Goal: Task Accomplishment & Management: Use online tool/utility

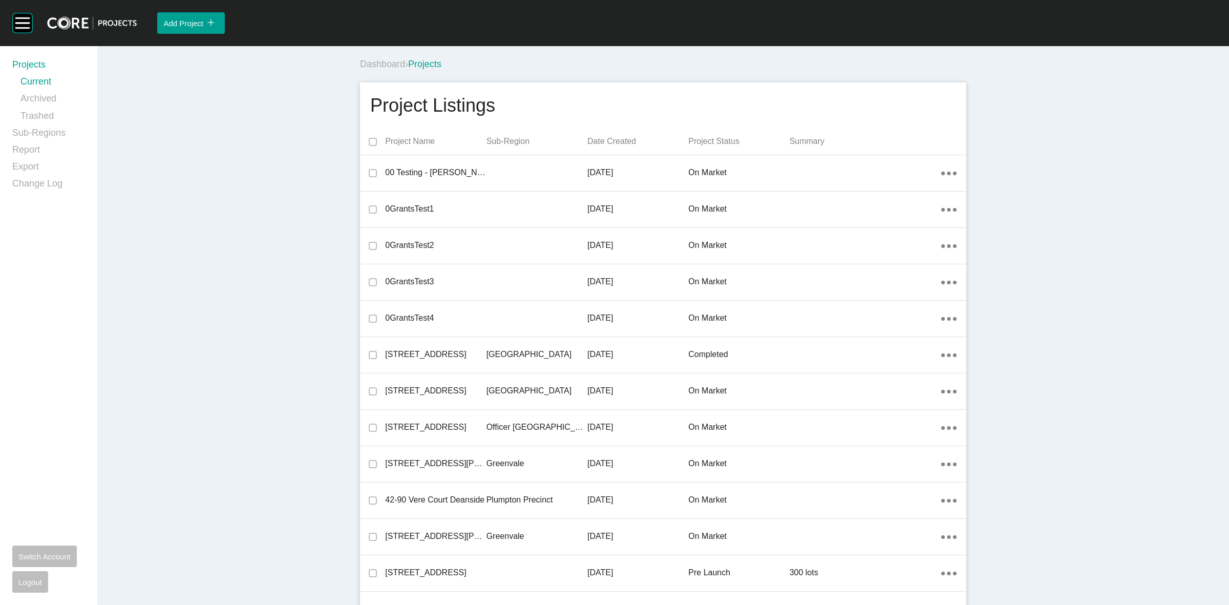
scroll to position [15384, 0]
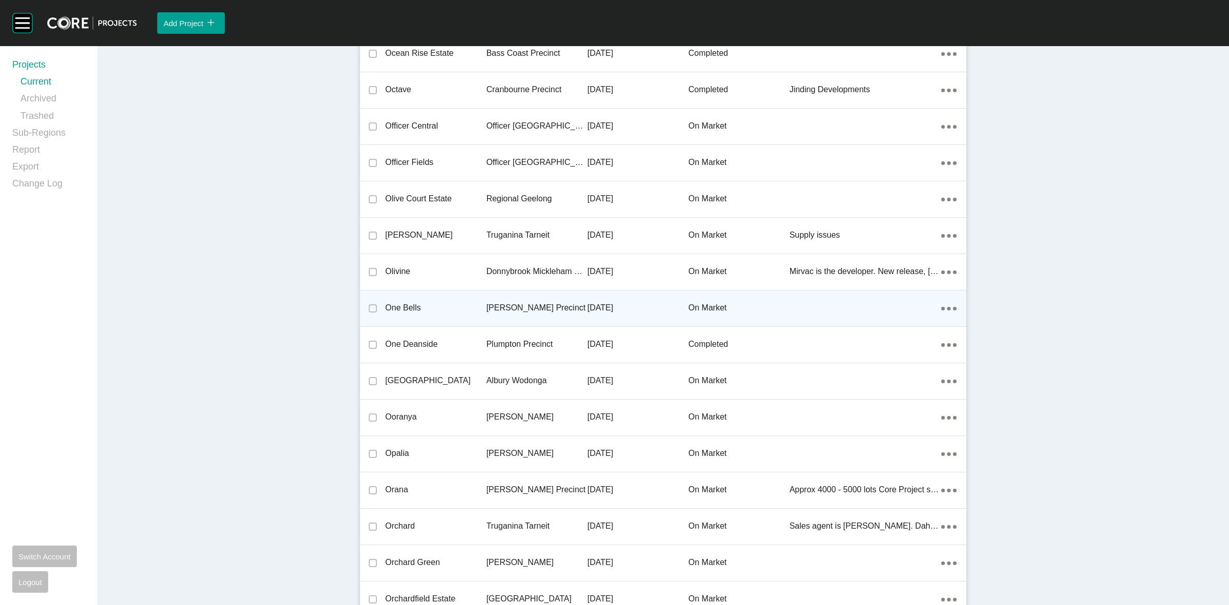
click at [556, 311] on div "Clyde Precinct" at bounding box center [536, 308] width 101 height 32
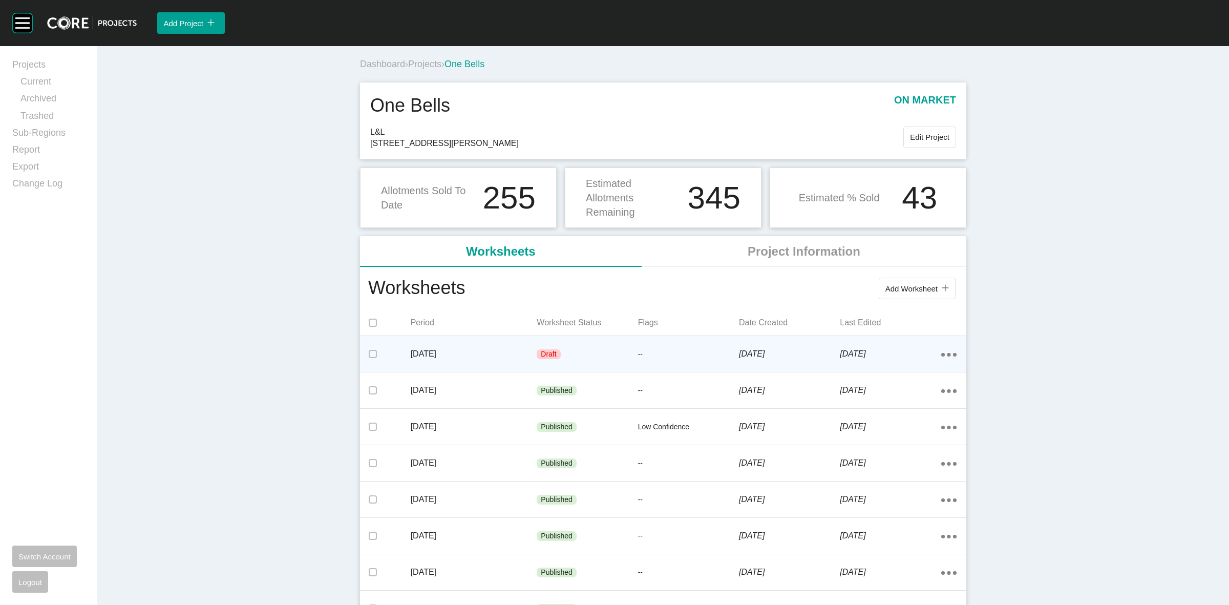
click at [586, 365] on div "Draft" at bounding box center [586, 354] width 101 height 31
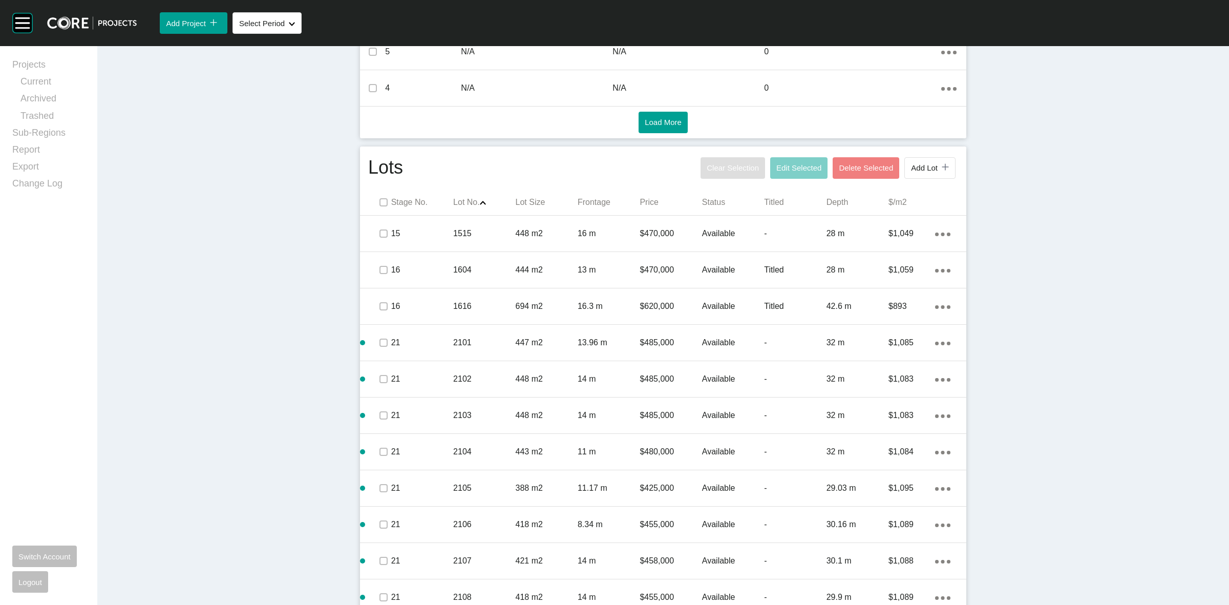
scroll to position [543, 0]
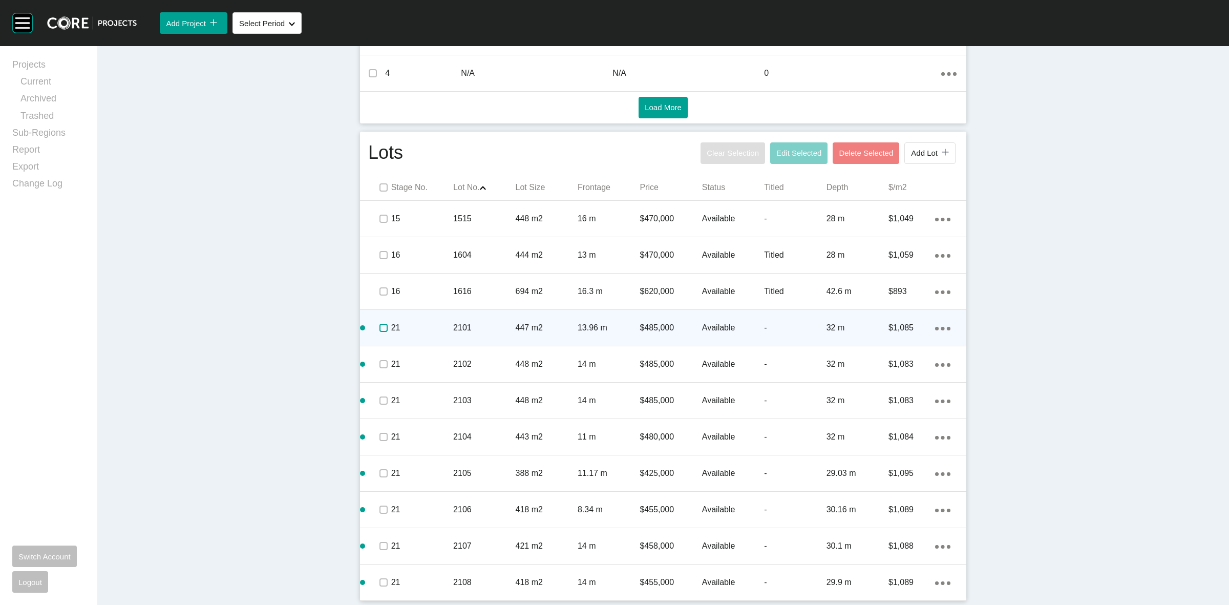
click at [379, 324] on label at bounding box center [383, 328] width 8 height 8
click at [404, 330] on p "21" at bounding box center [422, 327] width 62 height 11
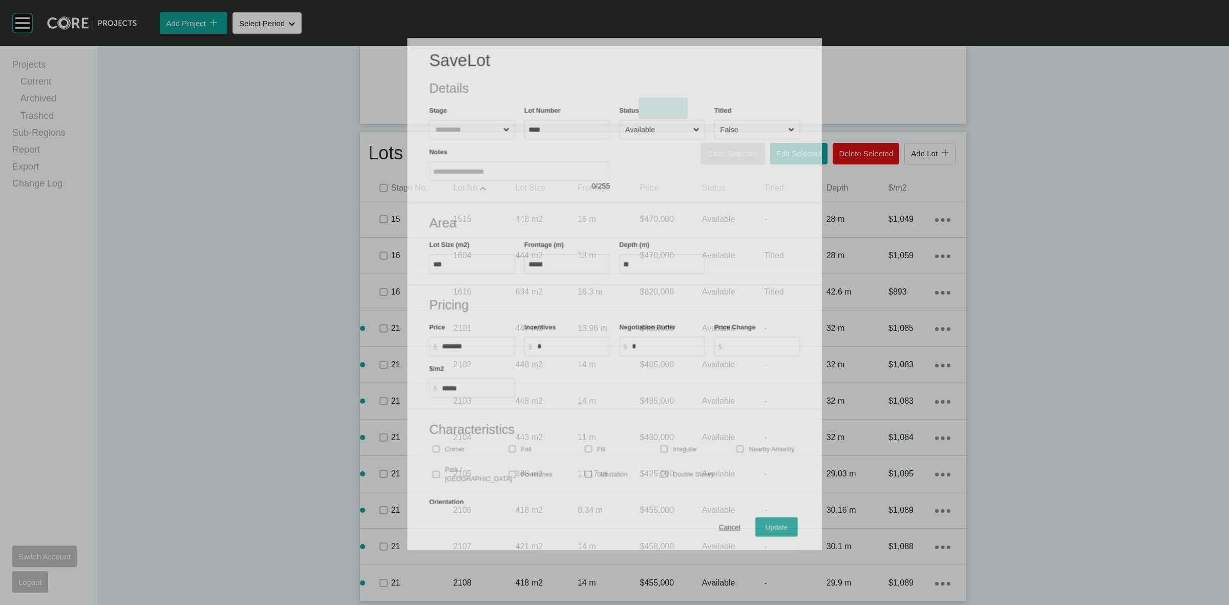
scroll to position [511, 0]
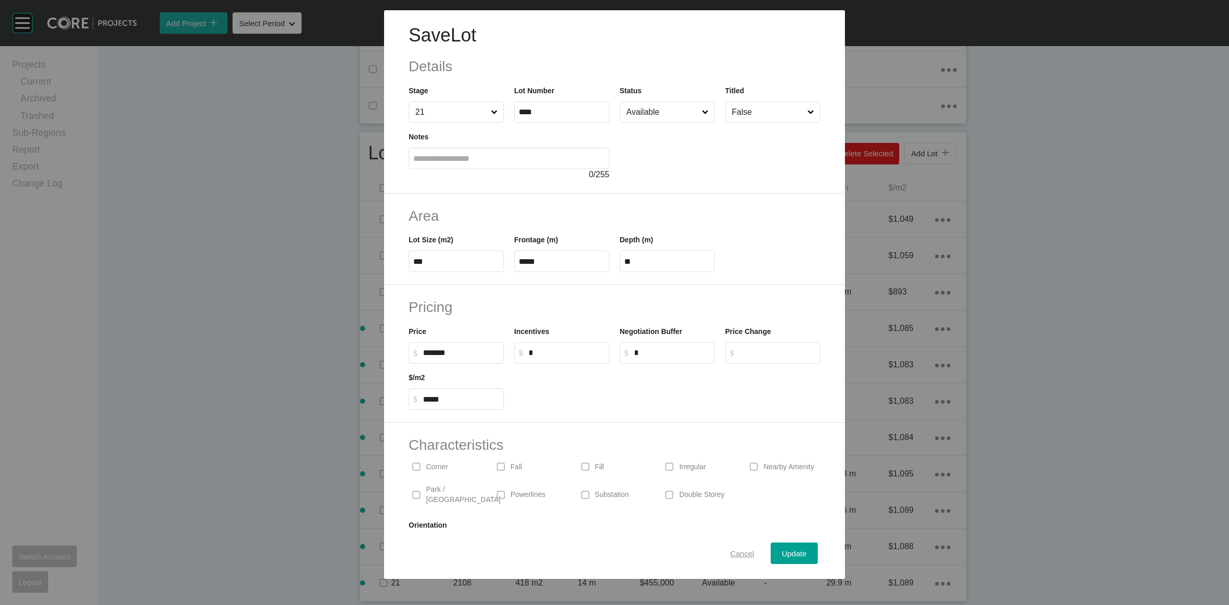
click at [734, 545] on button "Cancel" at bounding box center [742, 552] width 47 height 21
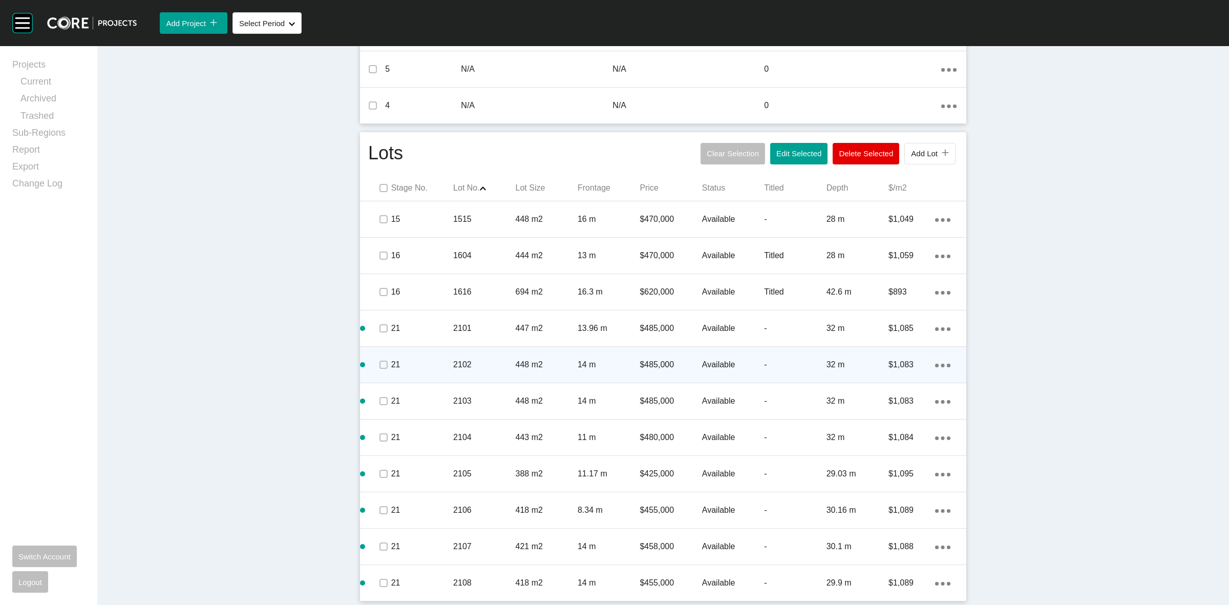
click at [375, 357] on span at bounding box center [382, 364] width 15 height 15
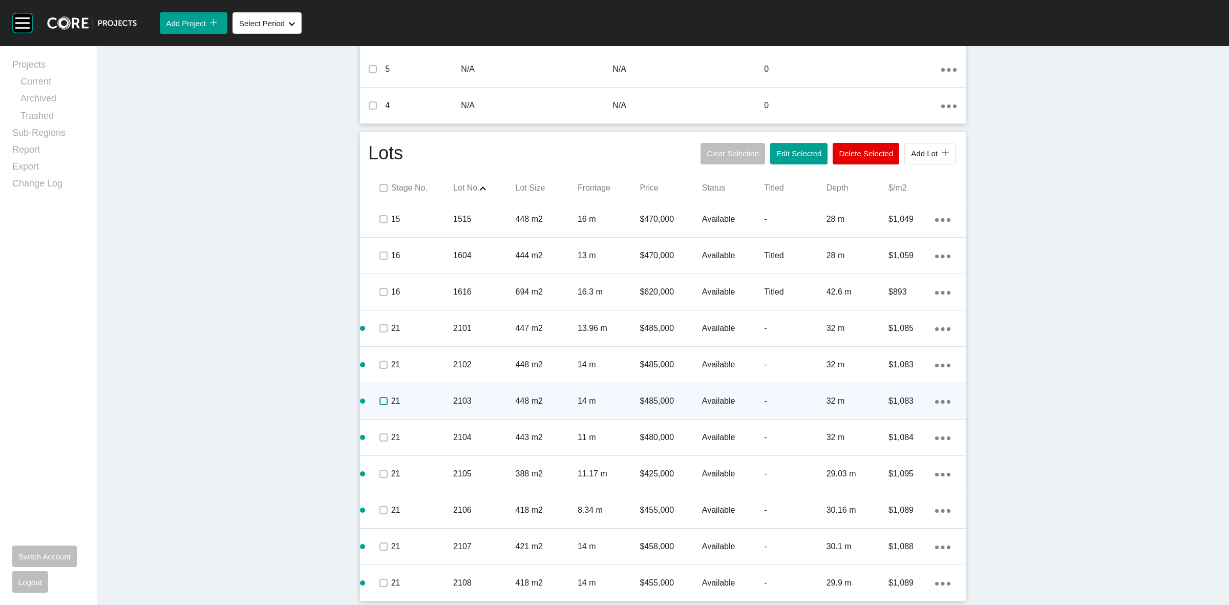
click at [383, 400] on label at bounding box center [383, 401] width 8 height 8
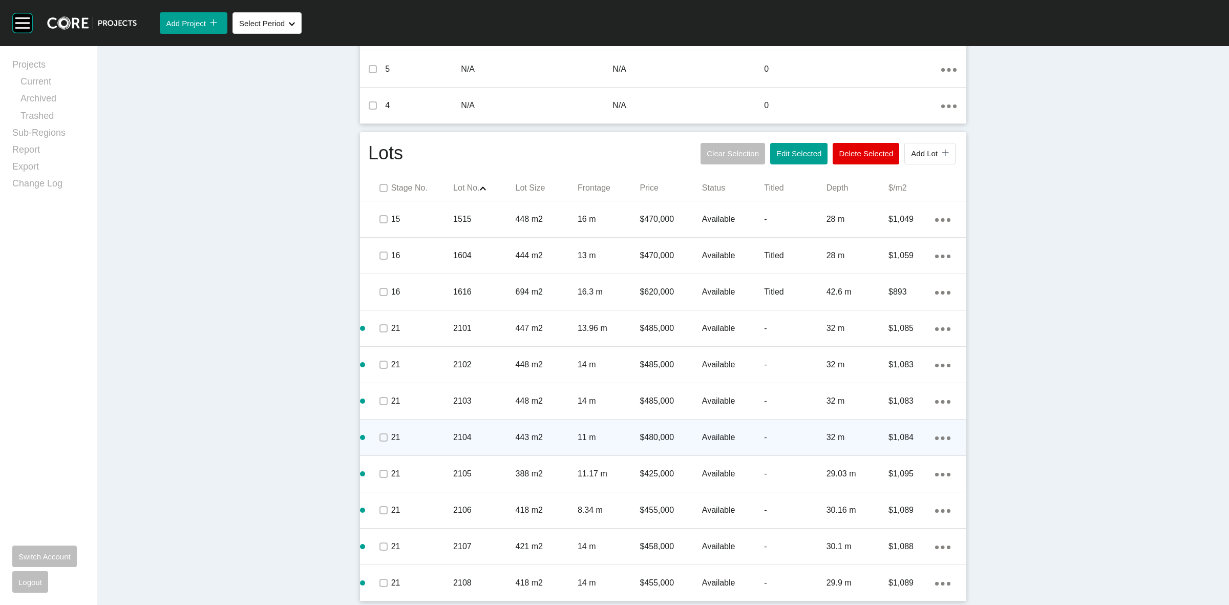
click at [391, 434] on p "21" at bounding box center [422, 437] width 62 height 11
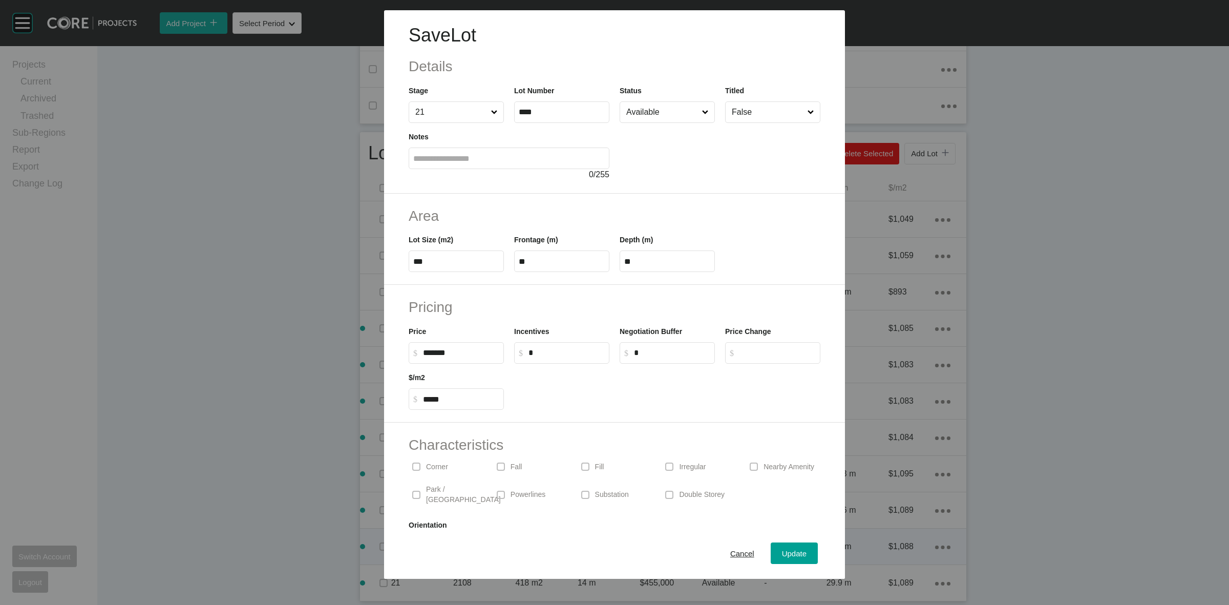
click at [735, 554] on span "Cancel" at bounding box center [742, 553] width 24 height 9
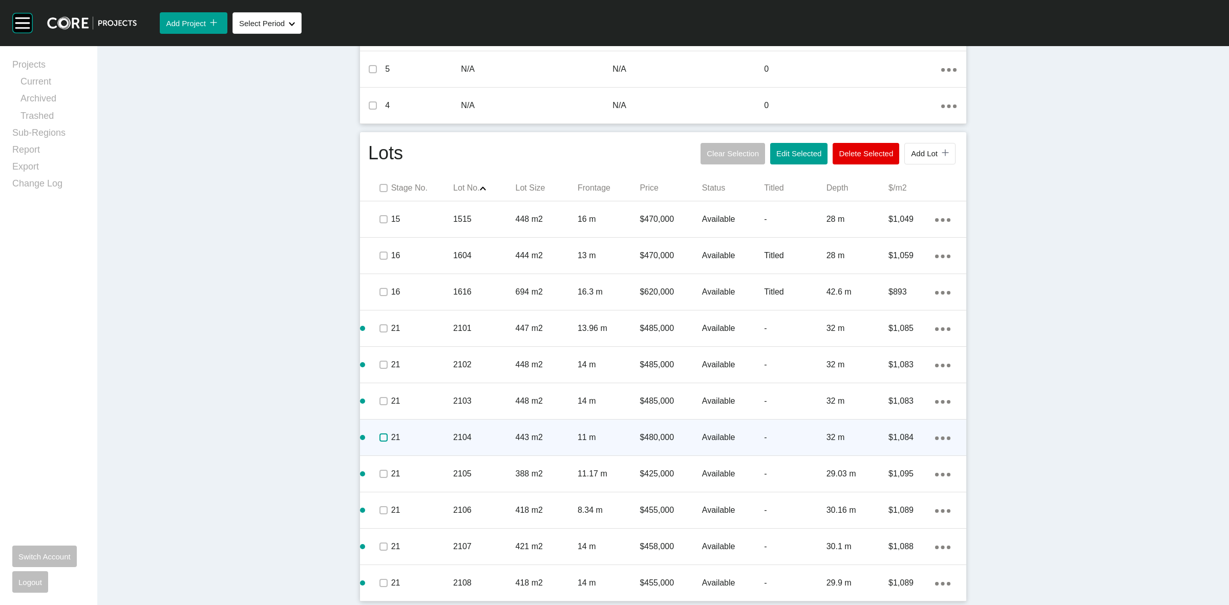
click at [379, 439] on label at bounding box center [383, 437] width 8 height 8
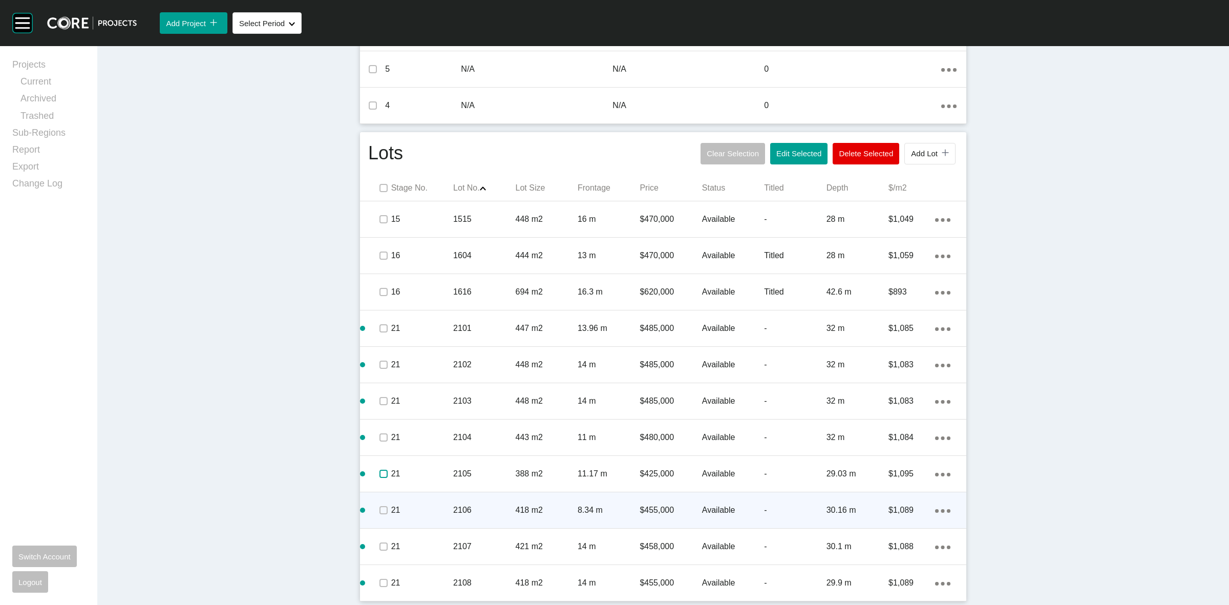
drag, startPoint x: 377, startPoint y: 474, endPoint x: 378, endPoint y: 494, distance: 20.5
click at [379, 475] on label at bounding box center [383, 473] width 8 height 8
drag, startPoint x: 379, startPoint y: 500, endPoint x: 380, endPoint y: 525, distance: 25.1
click at [380, 504] on div at bounding box center [382, 510] width 15 height 36
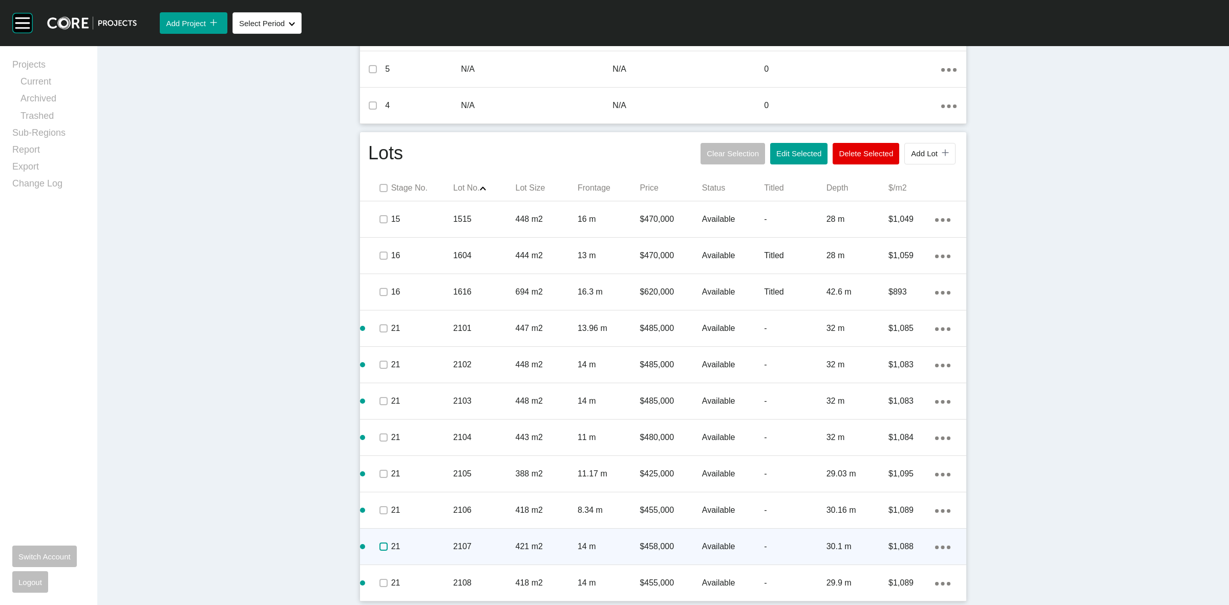
click at [379, 543] on label at bounding box center [383, 546] width 8 height 8
click at [410, 539] on div "21" at bounding box center [422, 546] width 62 height 32
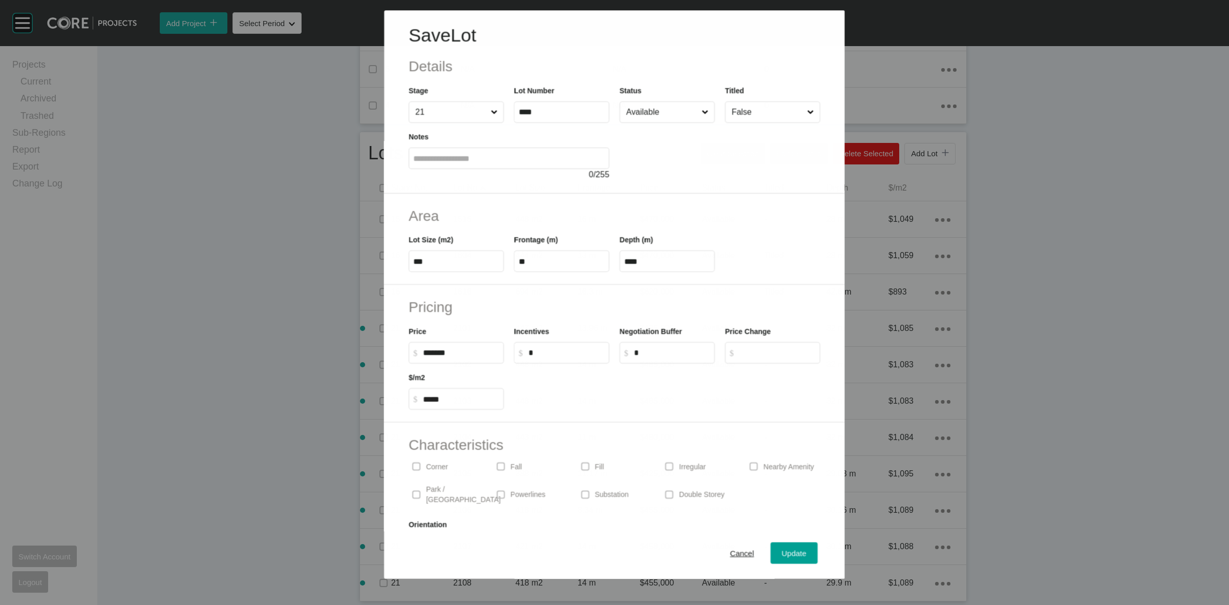
click at [674, 114] on input "Available" at bounding box center [661, 112] width 75 height 20
click at [776, 544] on button "Update" at bounding box center [793, 552] width 47 height 21
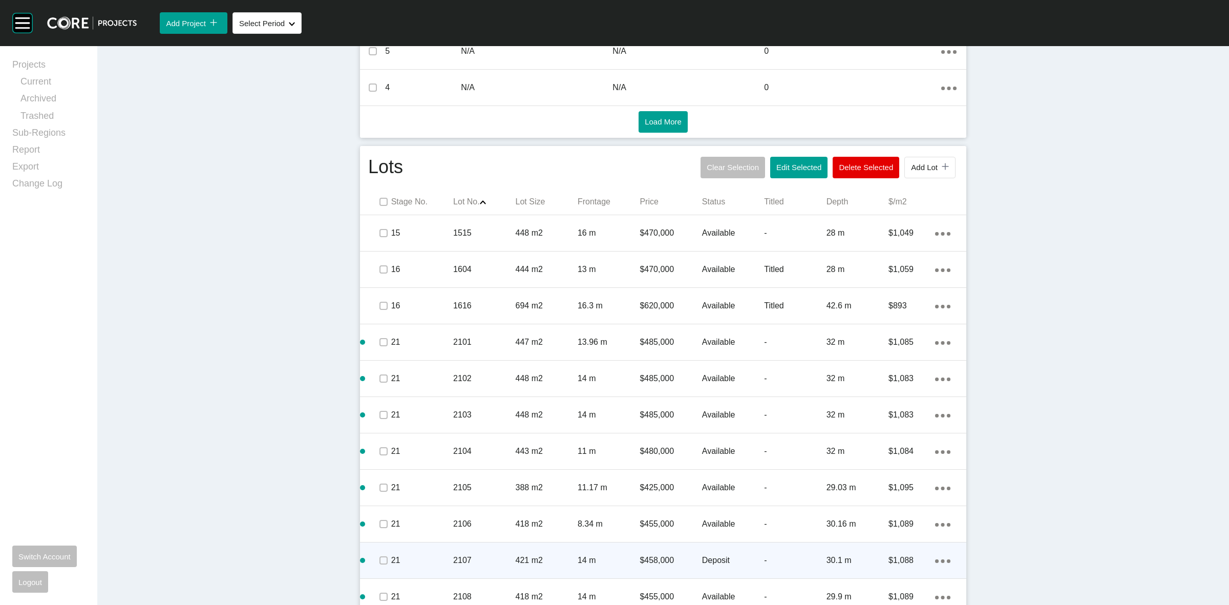
scroll to position [543, 0]
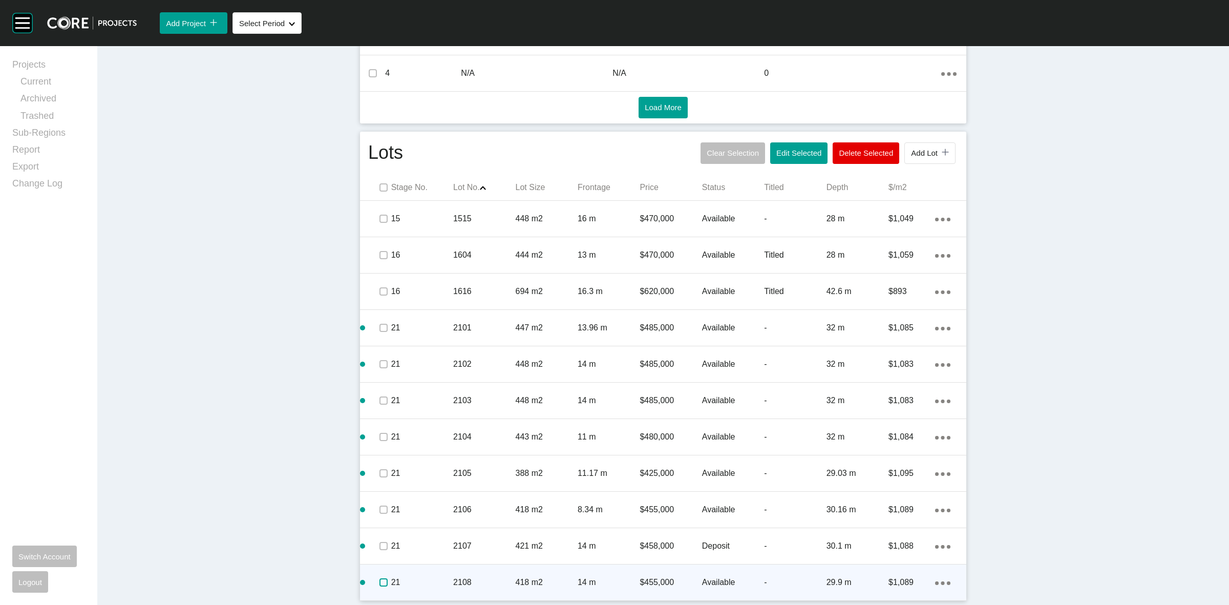
click at [379, 582] on label at bounding box center [383, 582] width 8 height 8
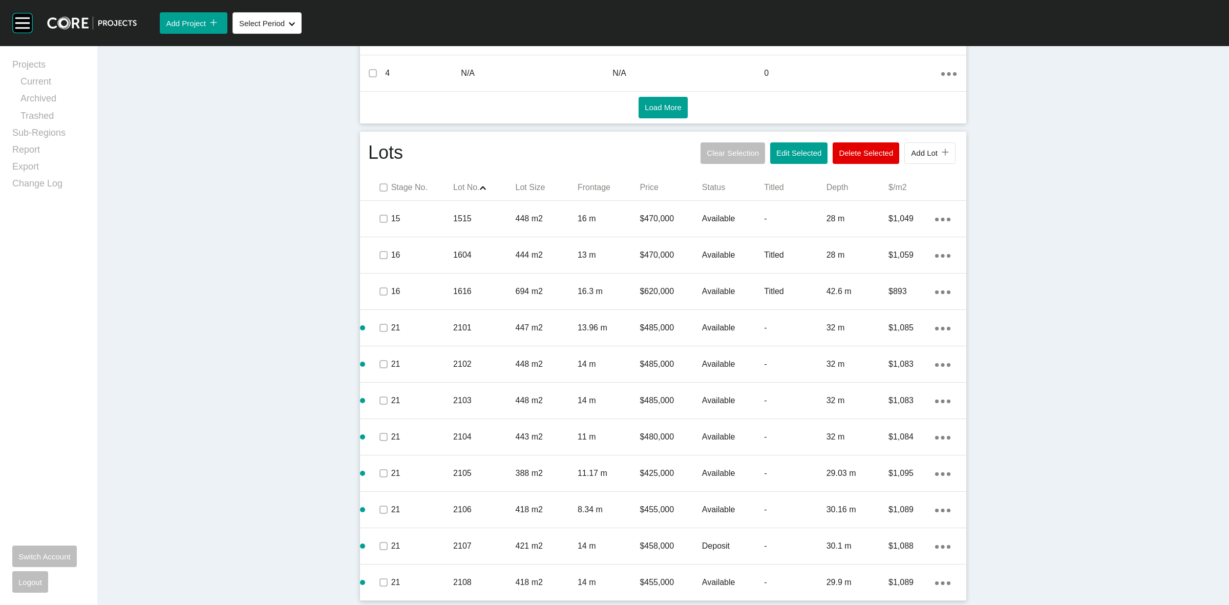
click at [592, 173] on div "Lots Clear Selection Edit Selected Delete Selected Add Lot icon/tick copy 11 Cr…" at bounding box center [663, 366] width 606 height 469
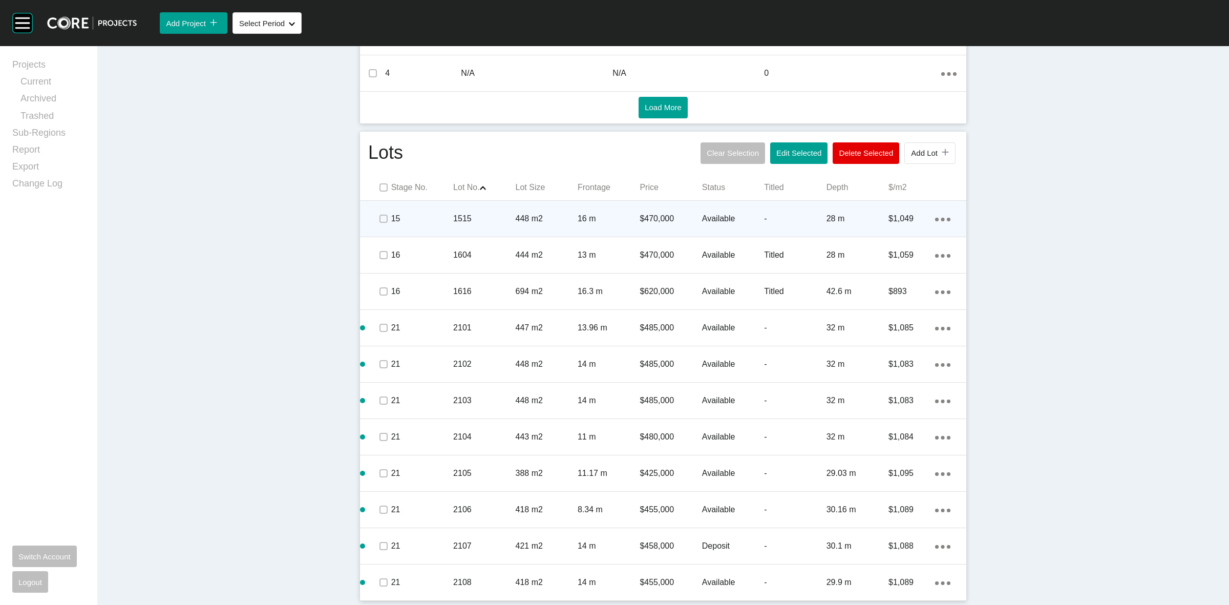
click at [603, 216] on p "16 m" at bounding box center [608, 218] width 62 height 11
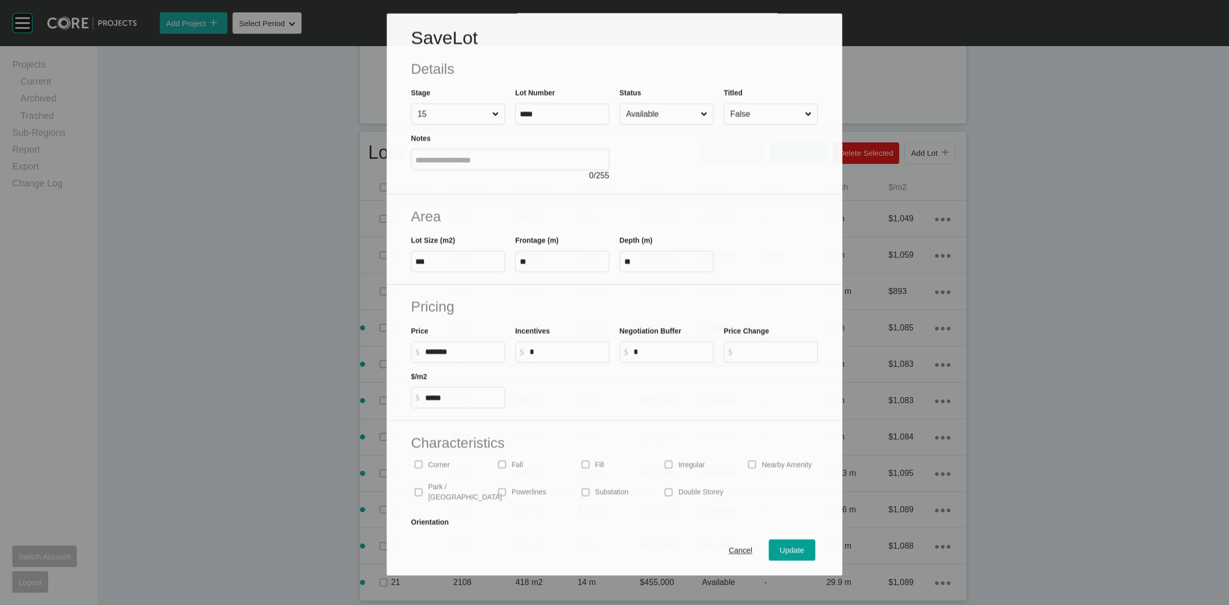
scroll to position [511, 0]
click at [748, 118] on input "False" at bounding box center [765, 114] width 75 height 20
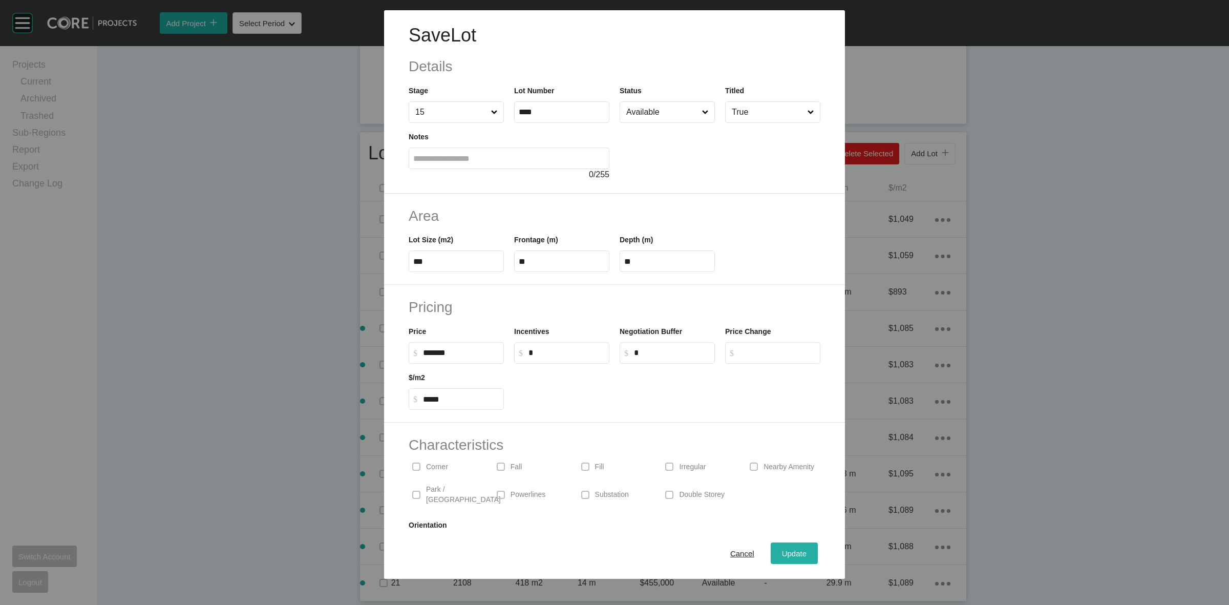
click at [787, 544] on button "Update" at bounding box center [793, 552] width 47 height 21
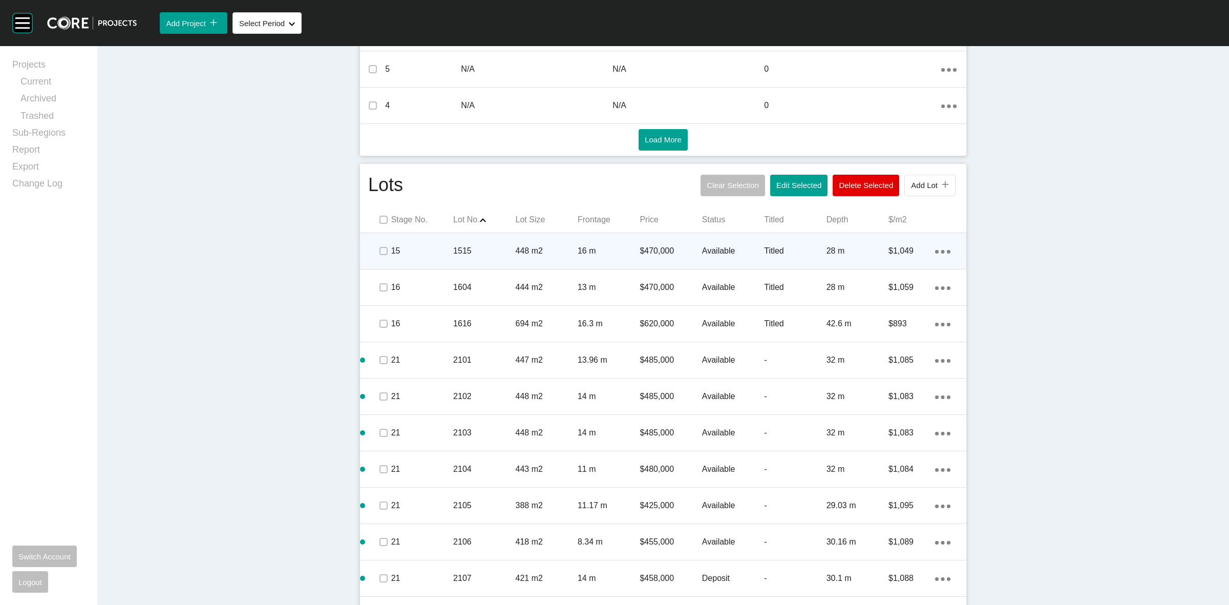
click at [541, 246] on p "448 m2" at bounding box center [546, 250] width 62 height 11
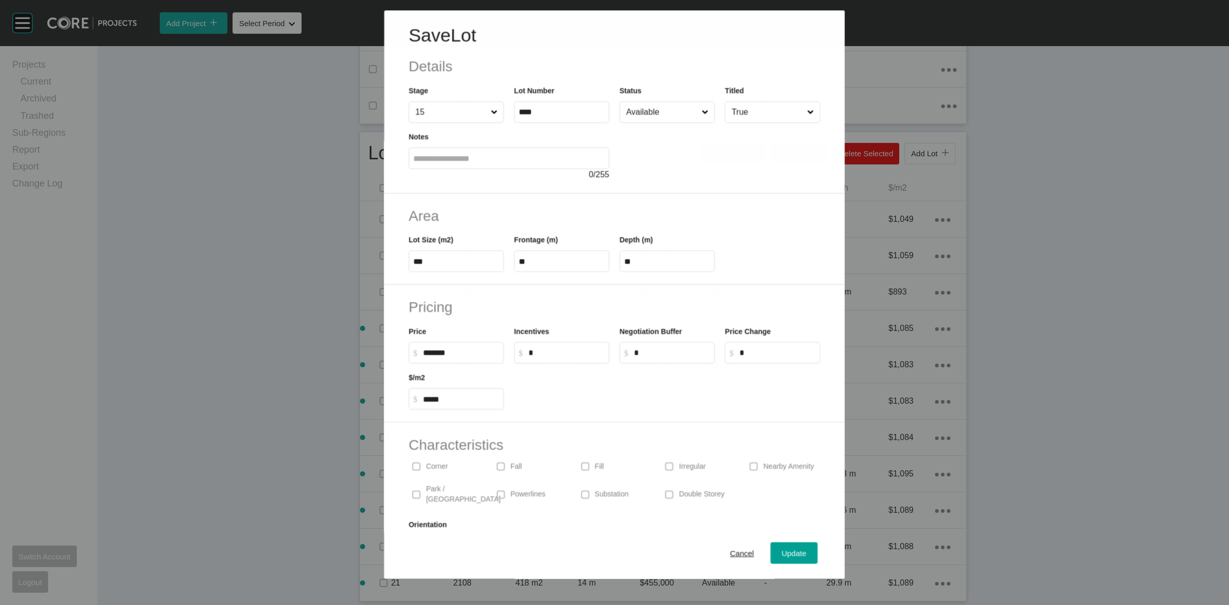
click at [646, 122] on label "Available" at bounding box center [666, 111] width 95 height 21
click at [646, 122] on input "Available" at bounding box center [661, 112] width 75 height 20
click at [782, 554] on span "Update" at bounding box center [794, 553] width 25 height 9
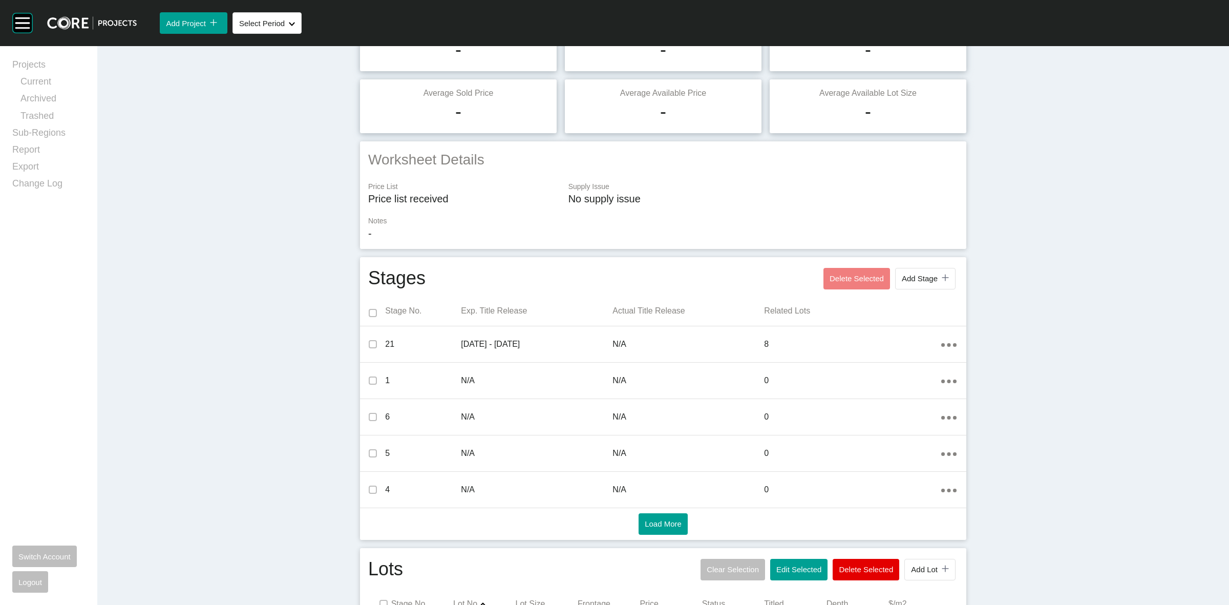
scroll to position [0, 0]
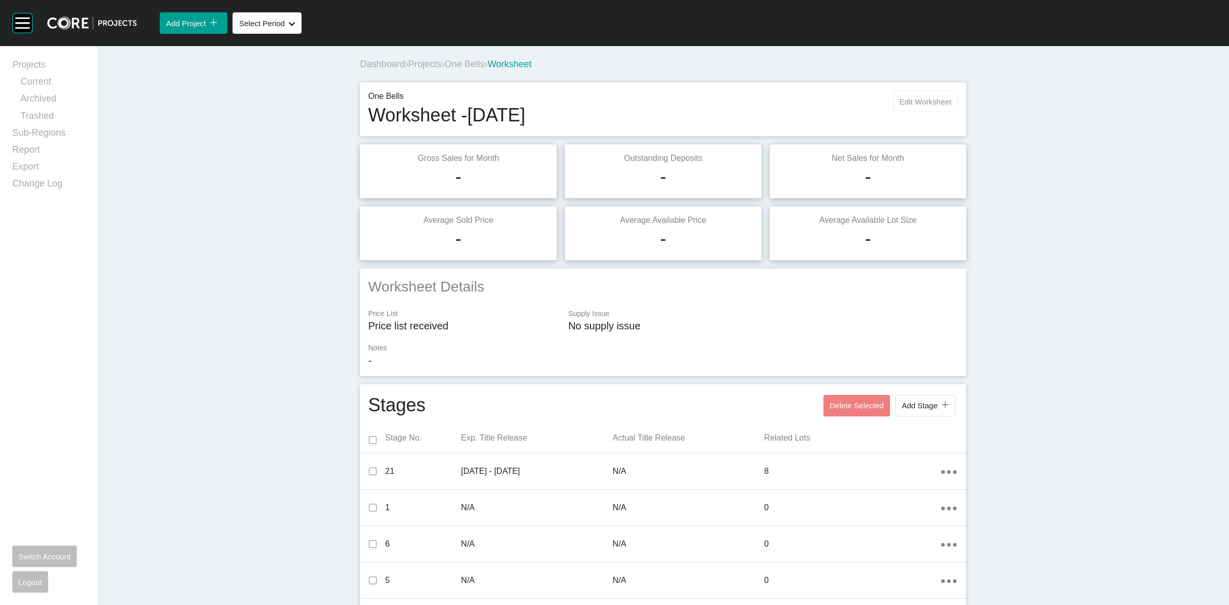
click at [924, 91] on button "Edit Worksheet" at bounding box center [925, 101] width 65 height 21
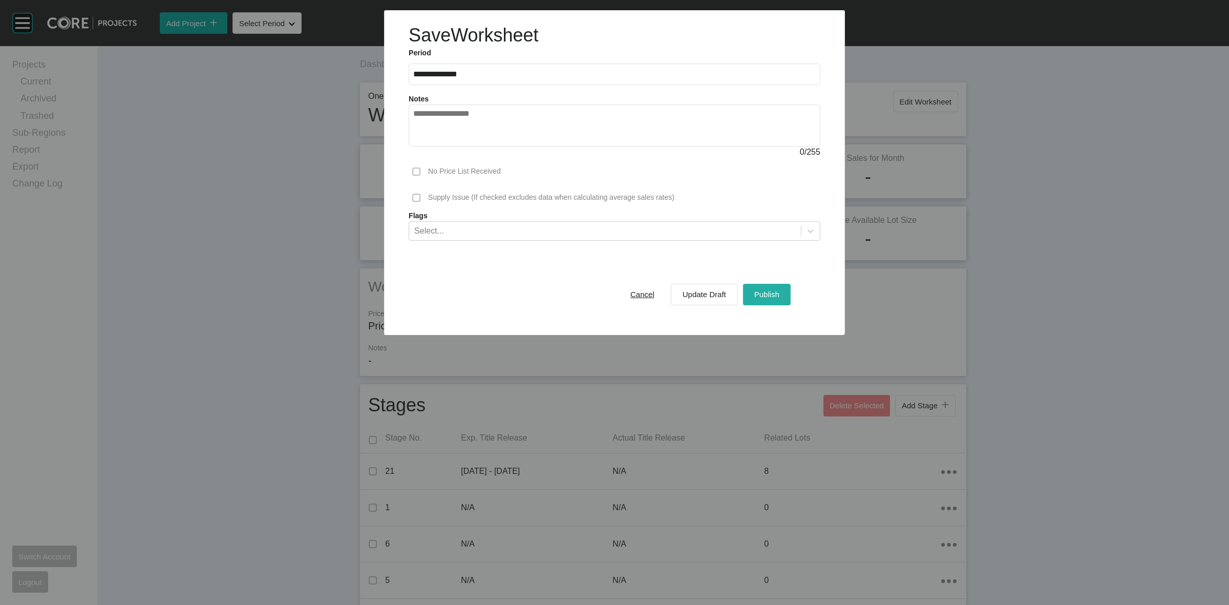
click at [774, 295] on span "Publish" at bounding box center [766, 294] width 25 height 9
